Goal: Information Seeking & Learning: Check status

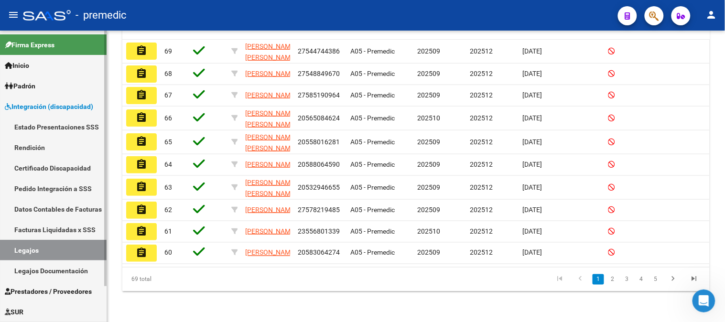
scroll to position [1, 0]
click at [56, 81] on link "Padrón" at bounding box center [53, 86] width 107 height 21
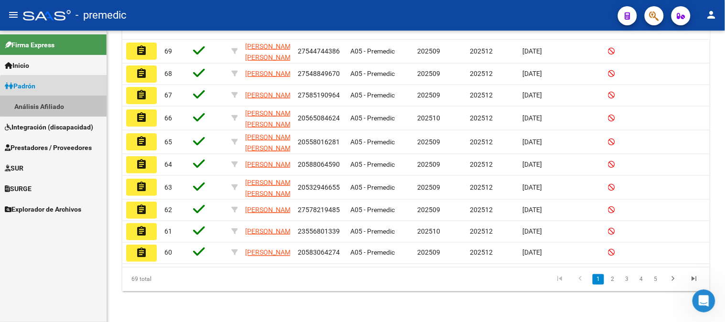
click at [59, 103] on link "Análisis Afiliado" at bounding box center [53, 106] width 107 height 21
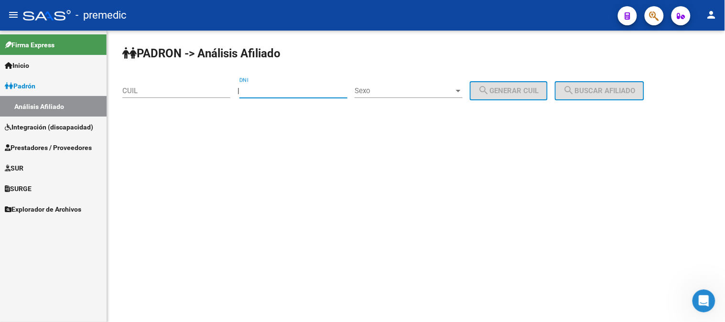
click at [281, 88] on input "DNI" at bounding box center [294, 91] width 108 height 9
paste input "57631210"
type input "57631210"
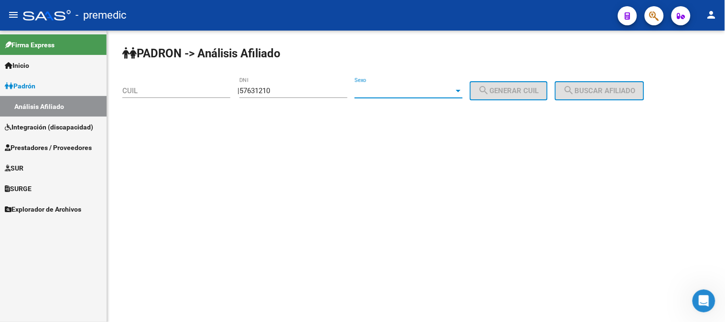
click at [451, 89] on span "Sexo" at bounding box center [404, 91] width 99 height 9
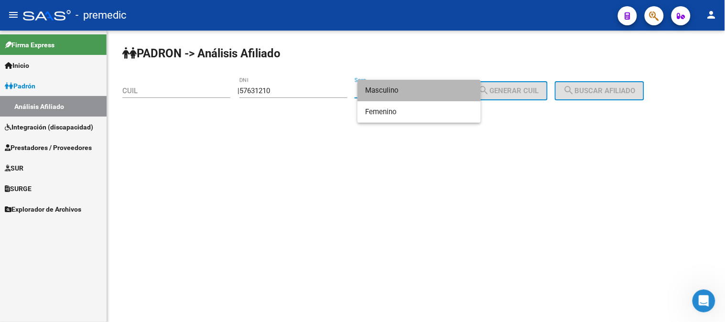
click at [434, 94] on span "Masculino" at bounding box center [419, 91] width 108 height 22
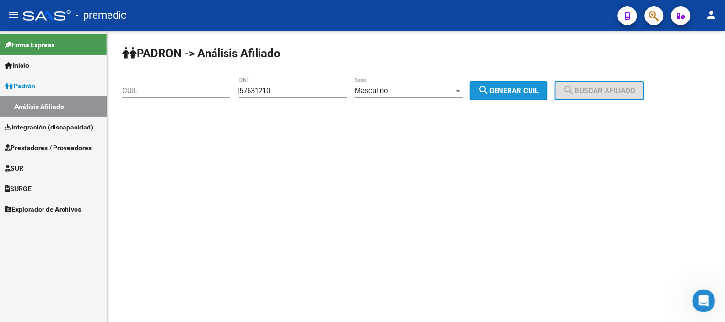
click at [520, 91] on span "search Generar CUIL" at bounding box center [509, 91] width 61 height 9
type input "20-57631210-6"
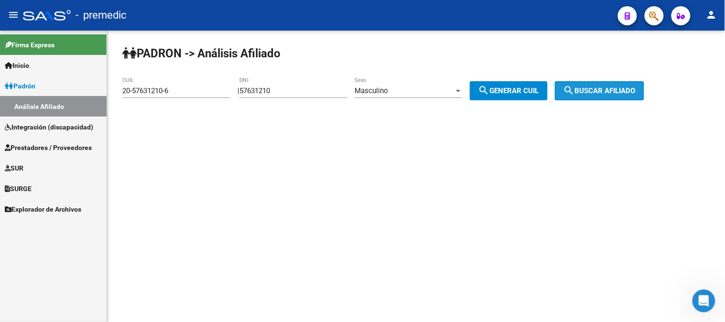
click at [593, 88] on span "search Buscar afiliado" at bounding box center [600, 91] width 72 height 9
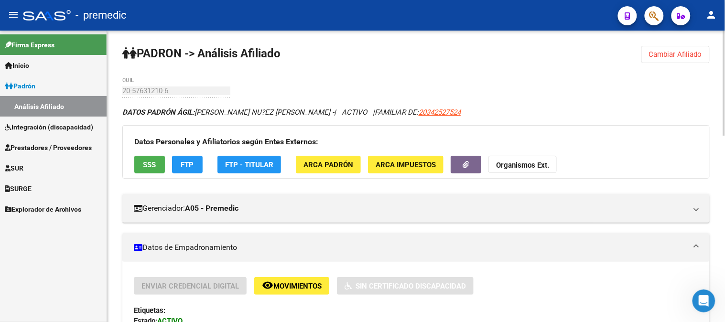
scroll to position [292, 0]
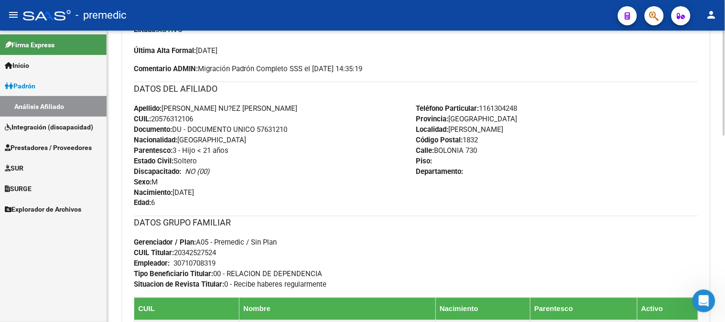
click at [724, 248] on div at bounding box center [724, 177] width 2 height 292
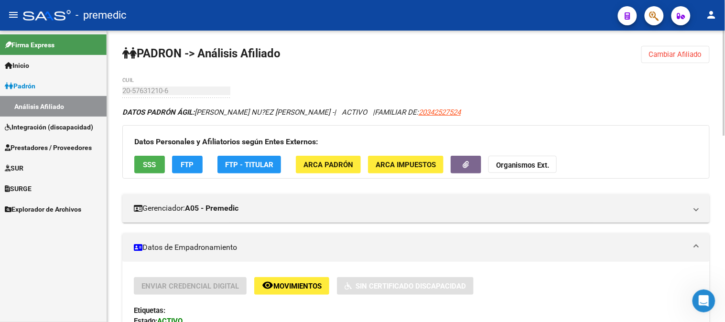
click at [725, 64] on div at bounding box center [724, 177] width 2 height 292
click at [184, 175] on div "Datos Personales y Afiliatorios según Entes Externos: SSS FTP FTP - Titular ARC…" at bounding box center [416, 152] width 588 height 54
click at [195, 164] on button "FTP" at bounding box center [187, 165] width 31 height 18
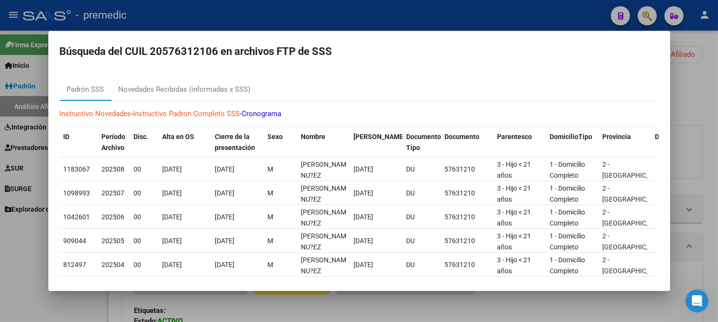
click at [431, 20] on div at bounding box center [359, 161] width 718 height 322
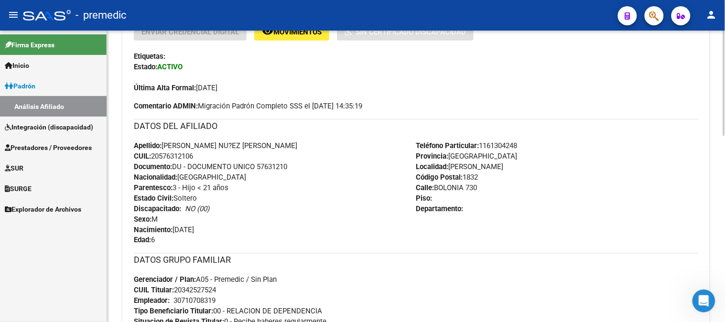
scroll to position [259, 0]
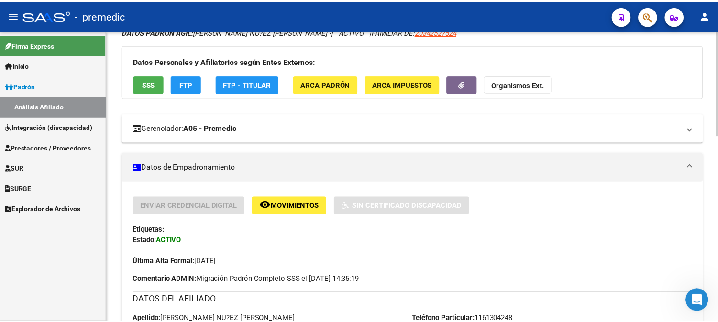
scroll to position [75, 0]
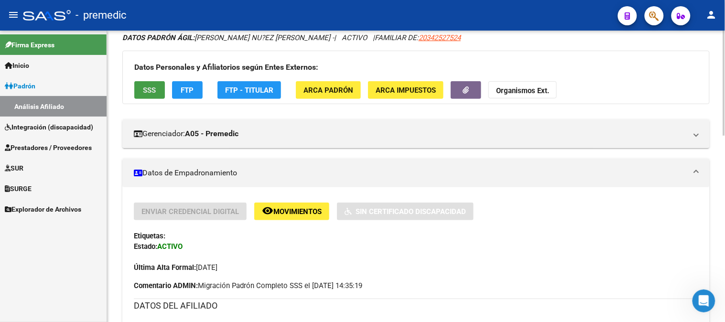
click at [155, 87] on span "SSS" at bounding box center [149, 90] width 13 height 9
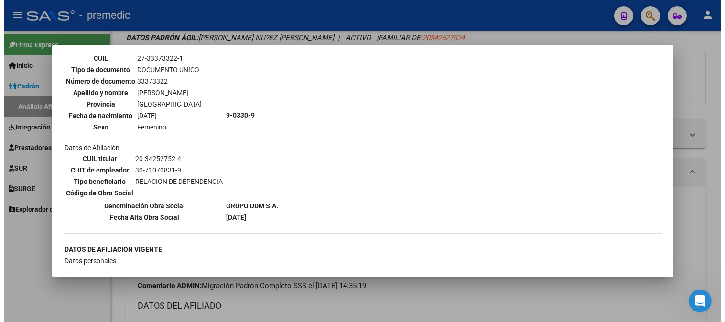
scroll to position [550, 0]
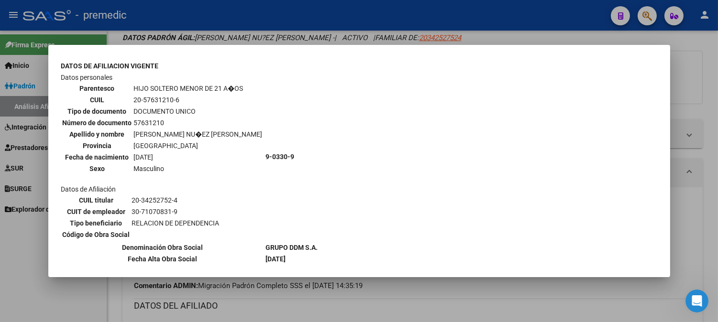
click at [678, 190] on div at bounding box center [359, 161] width 718 height 322
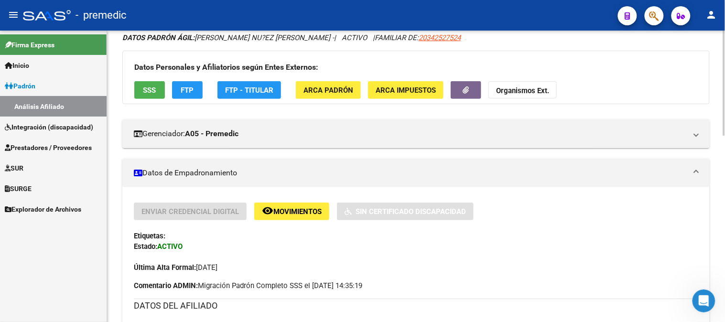
scroll to position [0, 0]
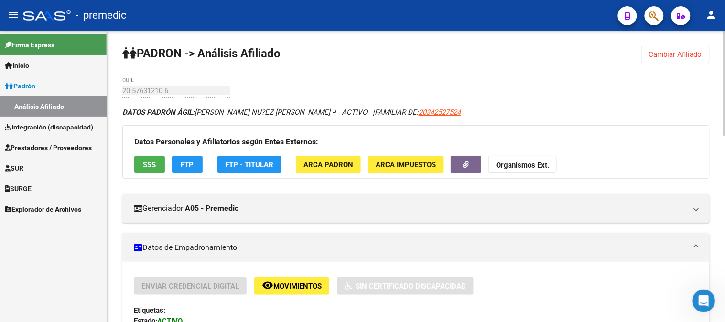
click at [725, 45] on div at bounding box center [724, 177] width 2 height 292
click at [725, 45] on div at bounding box center [724, 83] width 2 height 105
click at [75, 103] on link "Análisis Afiliado" at bounding box center [53, 106] width 107 height 21
click at [49, 88] on link "Padrón" at bounding box center [53, 86] width 107 height 21
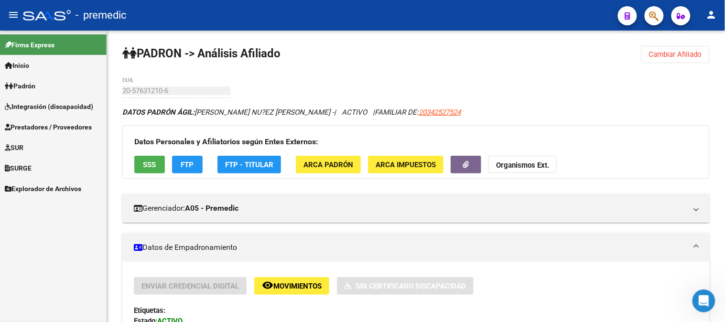
click at [70, 81] on link "Padrón" at bounding box center [53, 86] width 107 height 21
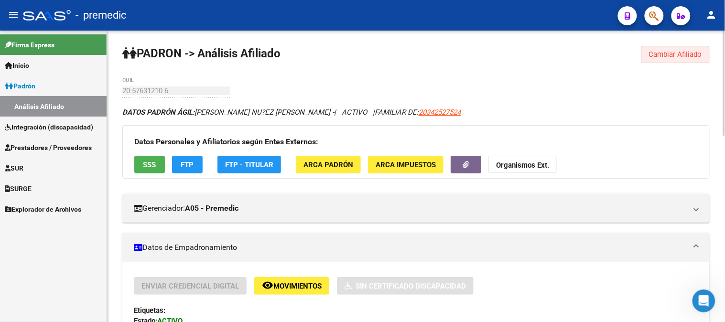
click at [656, 56] on span "Cambiar Afiliado" at bounding box center [675, 54] width 53 height 9
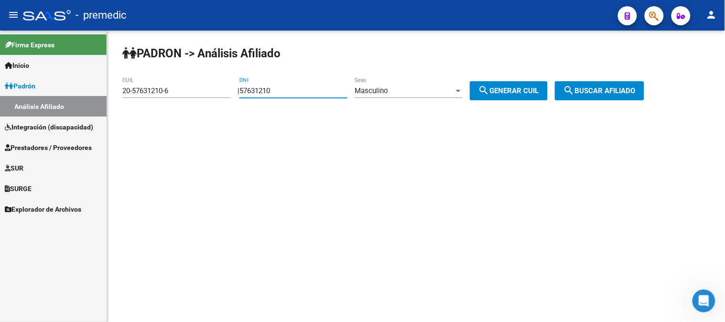
click at [307, 87] on input "57631210" at bounding box center [294, 91] width 108 height 9
type input "5"
paste input "55808762"
type input "55808762"
click at [507, 95] on span "search Generar CUIL" at bounding box center [509, 91] width 61 height 9
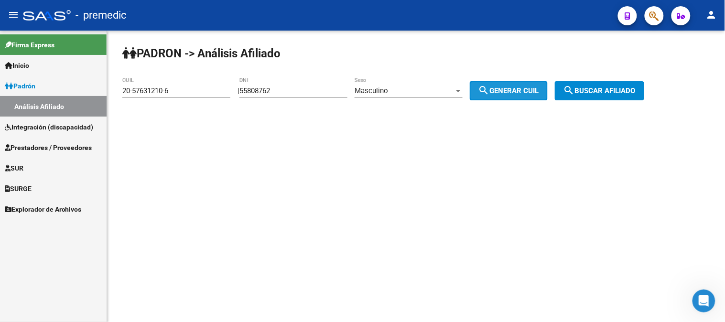
type input "20-55808762-6"
click at [507, 95] on span "search Generar CUIL" at bounding box center [509, 91] width 61 height 9
click at [610, 82] on button "search Buscar afiliado" at bounding box center [599, 90] width 89 height 19
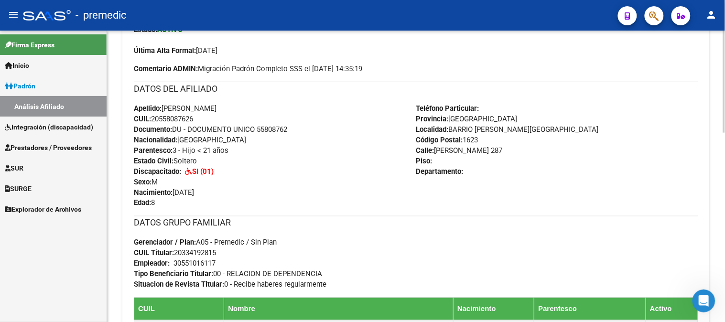
click at [725, 147] on div at bounding box center [724, 177] width 2 height 292
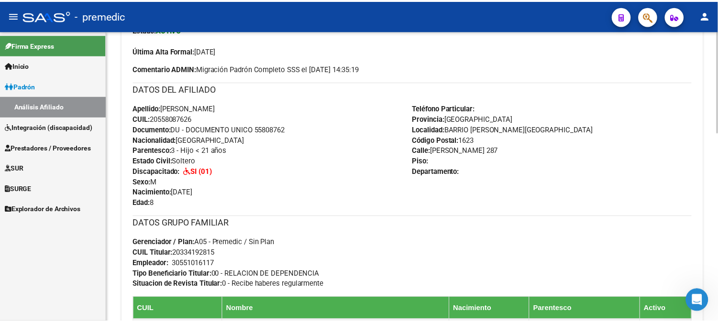
scroll to position [0, 0]
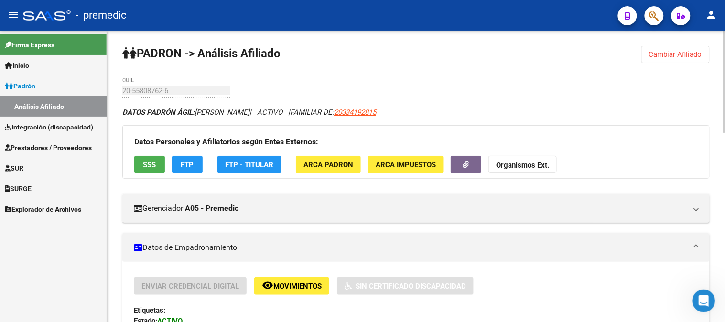
click at [725, 86] on div at bounding box center [724, 177] width 2 height 292
click at [188, 164] on span "FTP" at bounding box center [187, 165] width 13 height 9
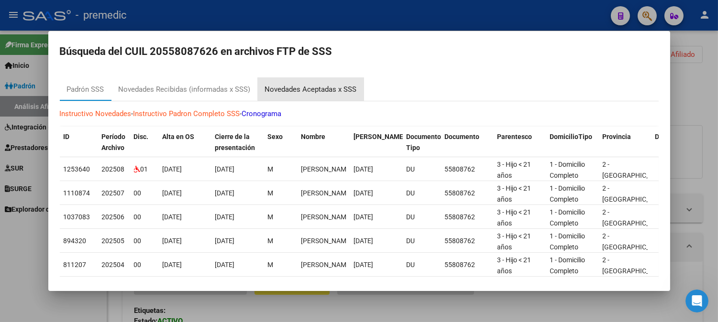
click at [333, 85] on div "Novedades Aceptadas x SSS" at bounding box center [311, 89] width 92 height 11
